Goal: Navigation & Orientation: Find specific page/section

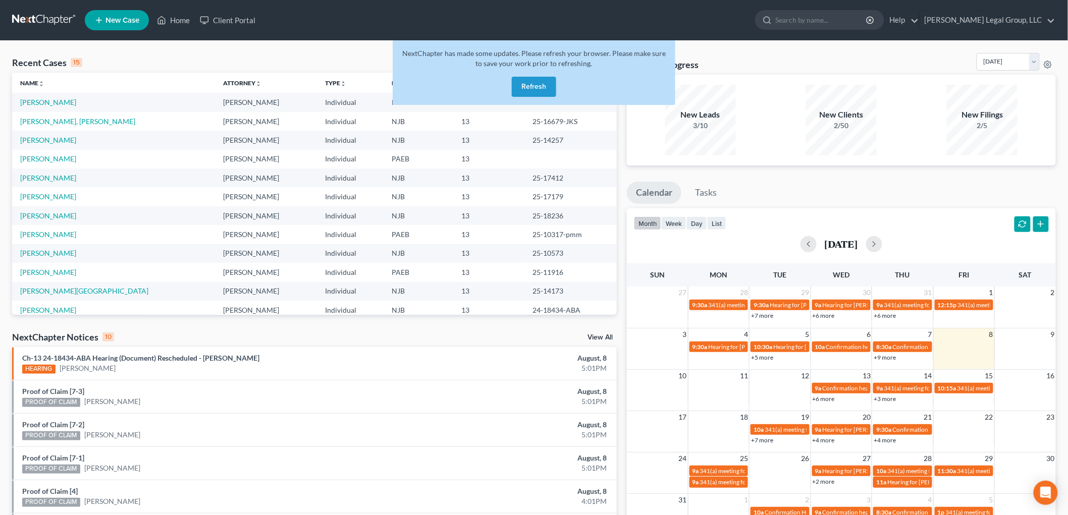
click at [552, 90] on button "Refresh" at bounding box center [534, 87] width 44 height 20
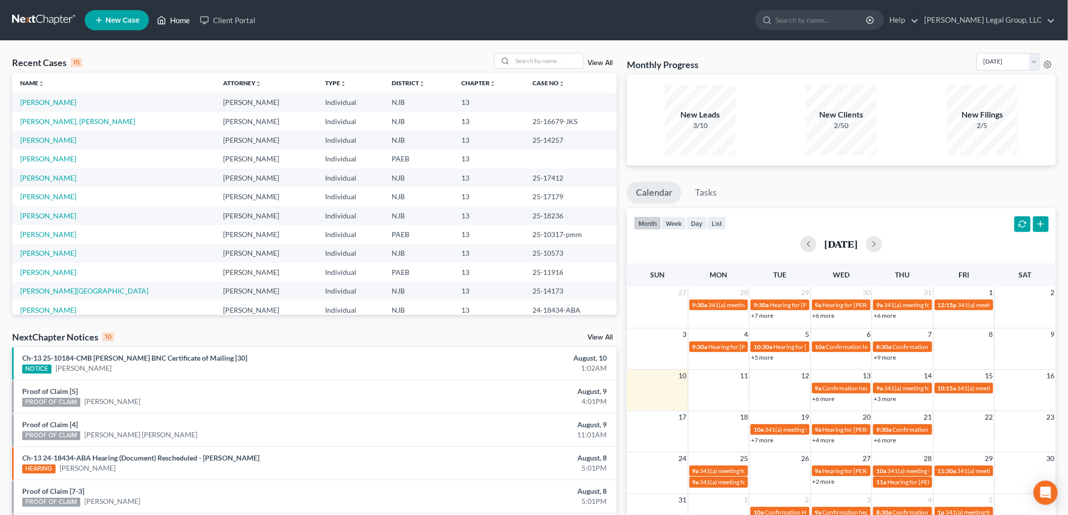
click at [183, 17] on link "Home" at bounding box center [173, 20] width 43 height 18
